Goal: Task Accomplishment & Management: Manage account settings

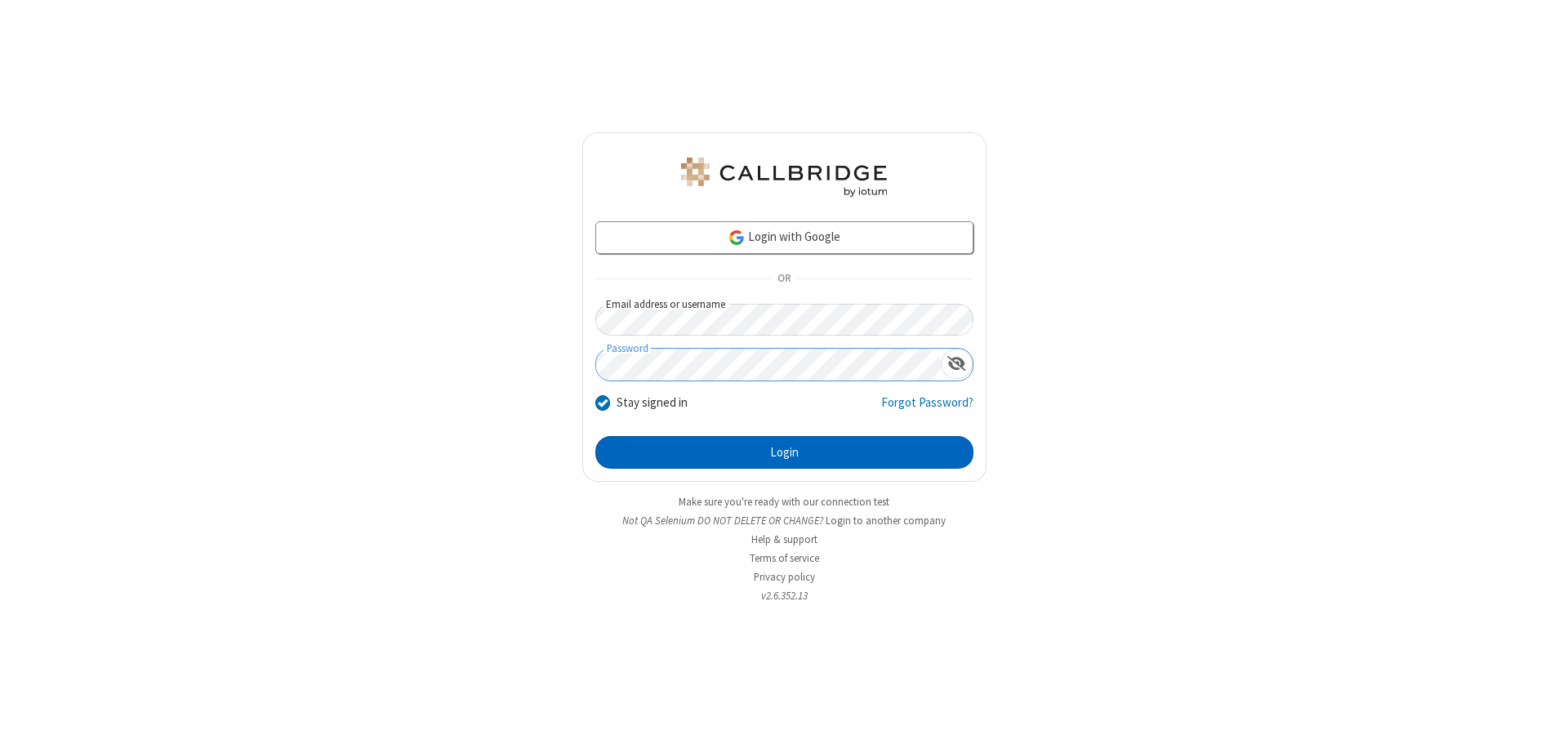
click at [784, 452] on button "Login" at bounding box center [784, 452] width 378 height 32
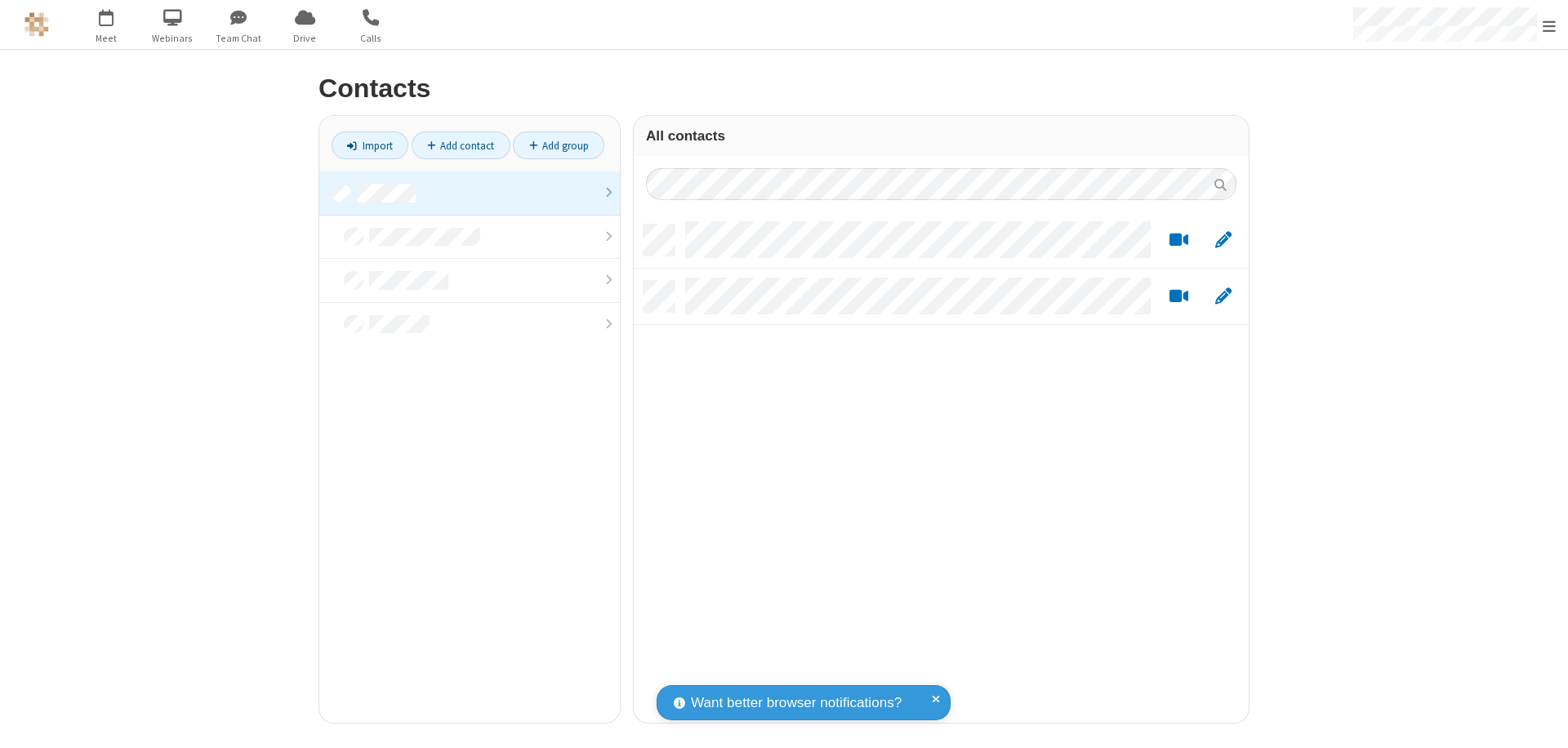
scroll to position [499, 603]
click at [470, 193] on link at bounding box center [470, 194] width 301 height 44
click at [461, 145] on link "Add contact" at bounding box center [461, 145] width 99 height 28
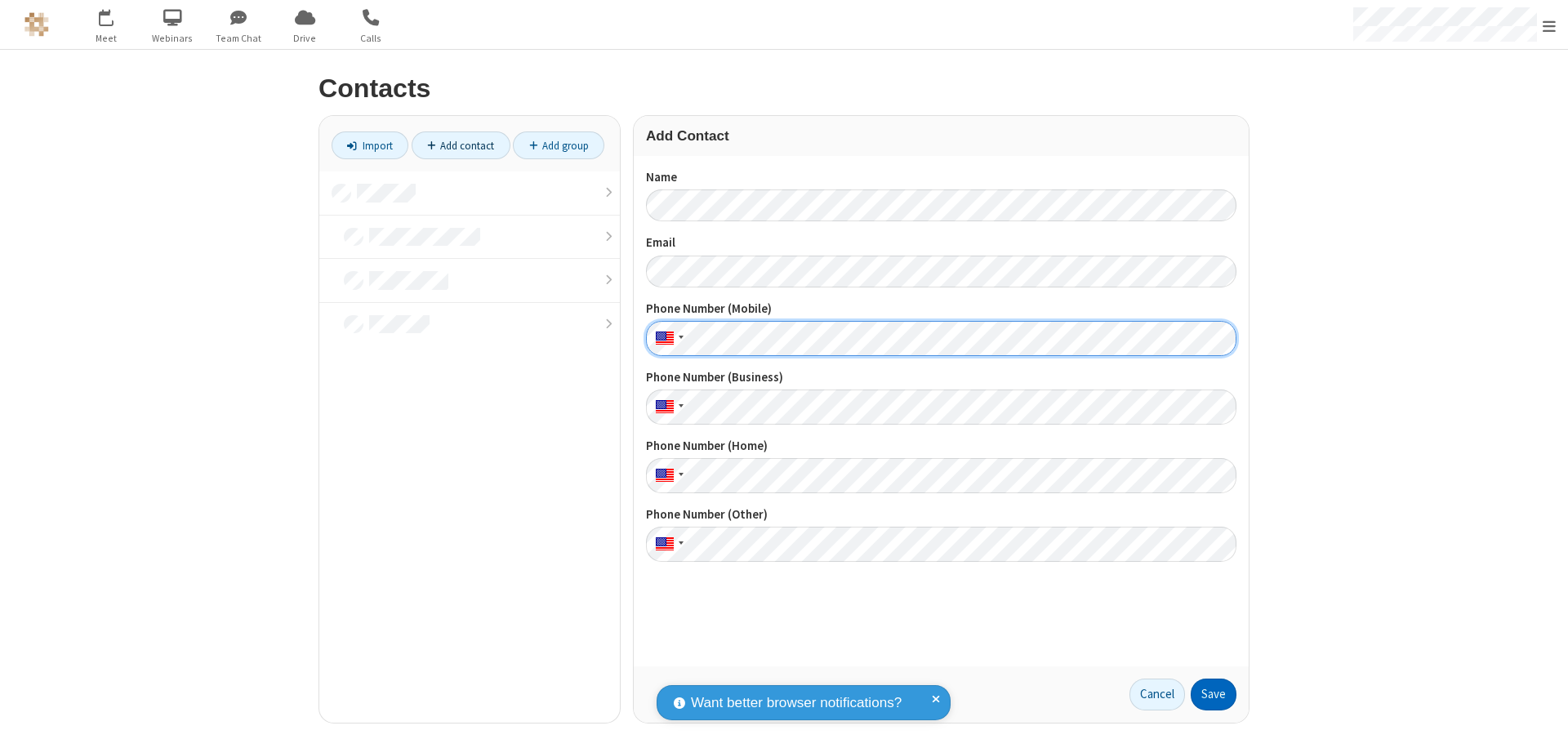
click at [1214, 694] on button "Save" at bounding box center [1214, 694] width 46 height 32
